Goal: Task Accomplishment & Management: Use online tool/utility

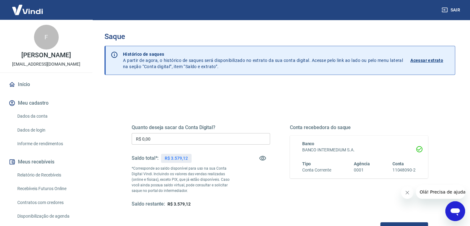
click at [199, 142] on input "R$ 0,00" at bounding box center [201, 138] width 138 height 11
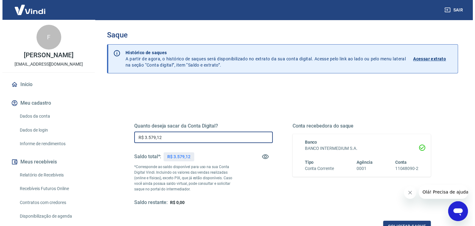
scroll to position [80, 0]
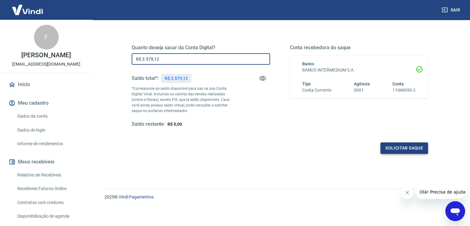
type input "R$ 3.579,12"
click at [407, 144] on button "Solicitar saque" at bounding box center [404, 147] width 48 height 11
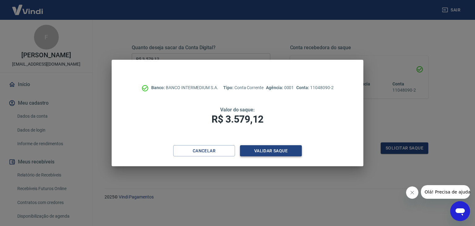
click at [288, 154] on button "Validar saque" at bounding box center [271, 150] width 62 height 11
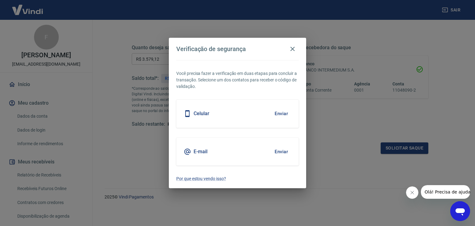
click at [289, 149] on button "Enviar" at bounding box center [281, 151] width 20 height 13
click at [277, 149] on button "Enviar" at bounding box center [281, 151] width 20 height 13
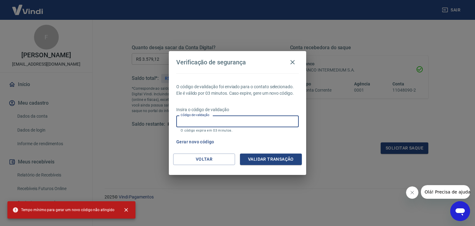
drag, startPoint x: 248, startPoint y: 123, endPoint x: 248, endPoint y: 111, distance: 12.4
click at [248, 123] on input "Código de validação" at bounding box center [237, 120] width 122 height 11
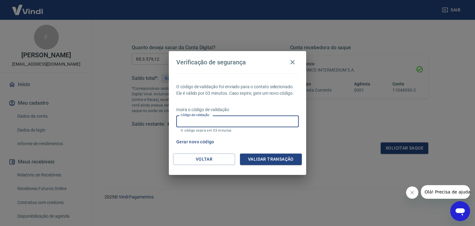
paste input "998153"
type input "998153"
click at [284, 155] on button "Validar transação" at bounding box center [271, 158] width 62 height 11
